Goal: Task Accomplishment & Management: Use online tool/utility

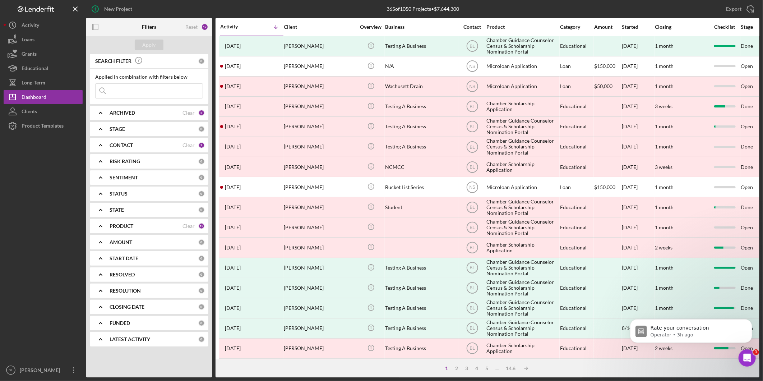
click at [140, 90] on input at bounding box center [149, 91] width 107 height 14
click at [67, 176] on div at bounding box center [43, 248] width 79 height 230
click at [101, 144] on icon "Icon/Expander" at bounding box center [101, 145] width 18 height 18
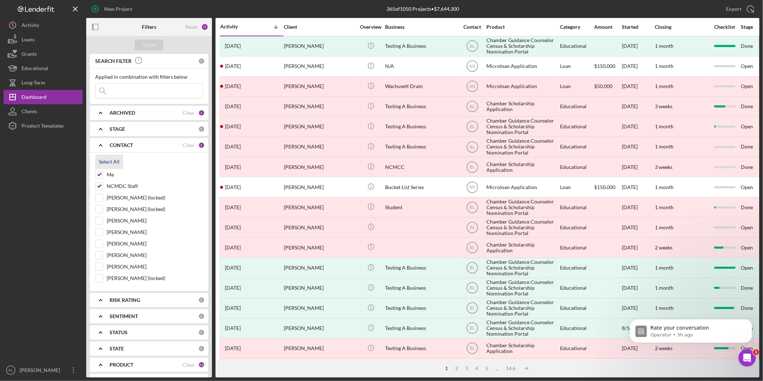
click at [107, 162] on div "Select All" at bounding box center [109, 161] width 21 height 14
checkbox input "true"
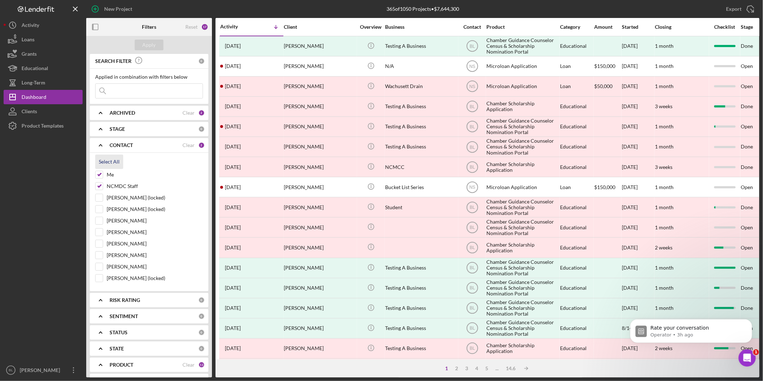
checkbox input "true"
click at [149, 91] on input at bounding box center [149, 91] width 107 height 14
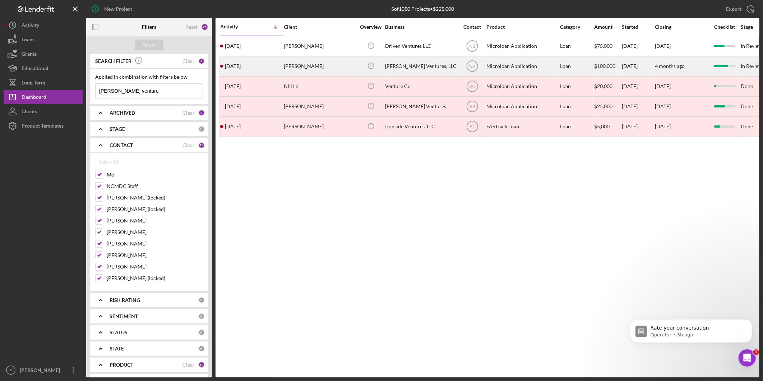
type input "[PERSON_NAME] venture"
click at [410, 67] on div "[PERSON_NAME] Ventures, LLC" at bounding box center [421, 66] width 72 height 19
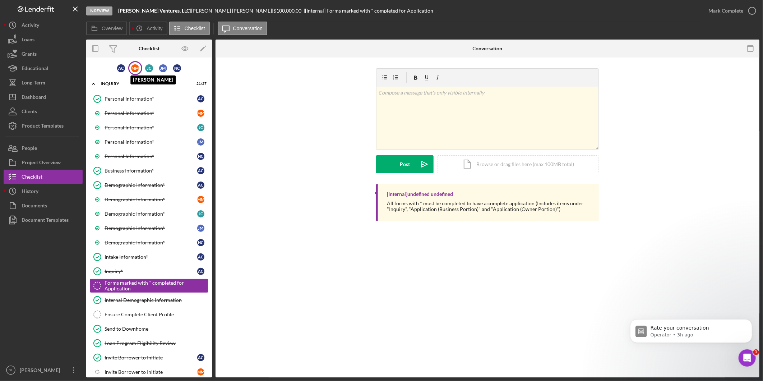
click at [133, 69] on div "M M" at bounding box center [135, 68] width 8 height 8
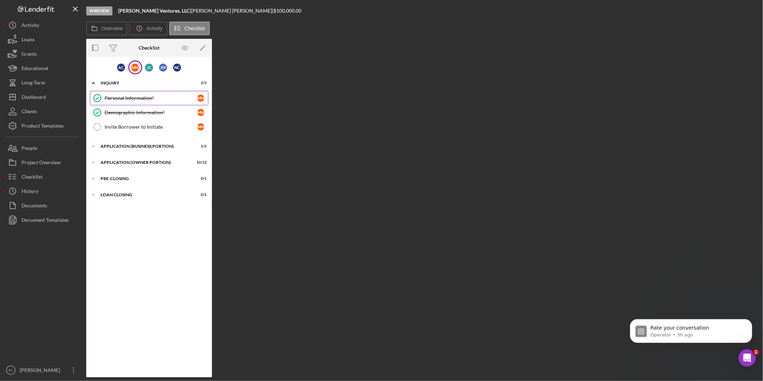
click at [145, 98] on div "Personal Information*" at bounding box center [151, 98] width 93 height 6
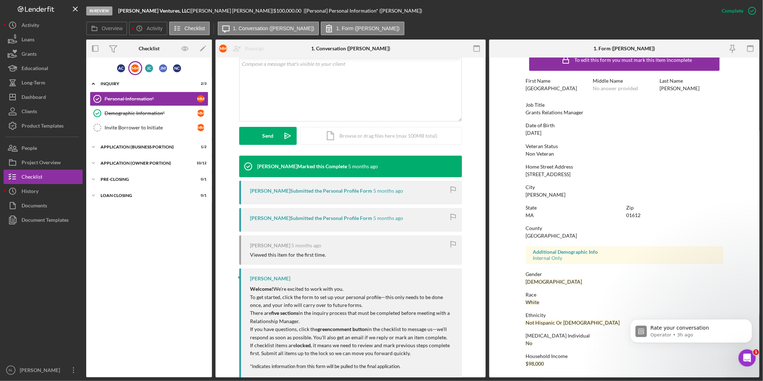
scroll to position [157, 0]
